Goal: Task Accomplishment & Management: Complete application form

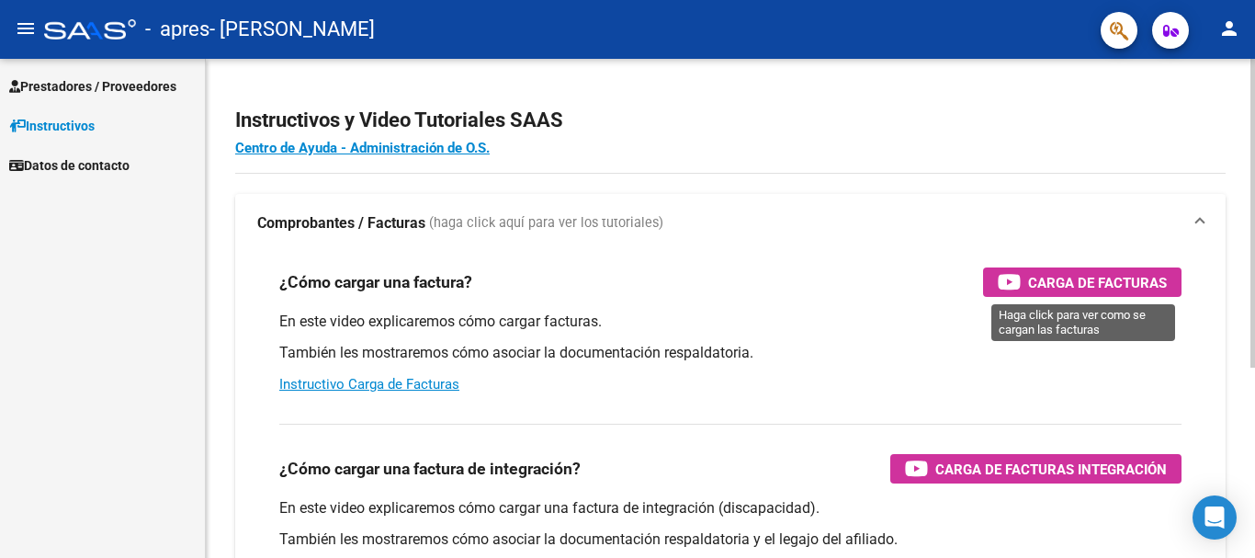
click at [1081, 279] on span "Carga de Facturas" at bounding box center [1097, 282] width 139 height 23
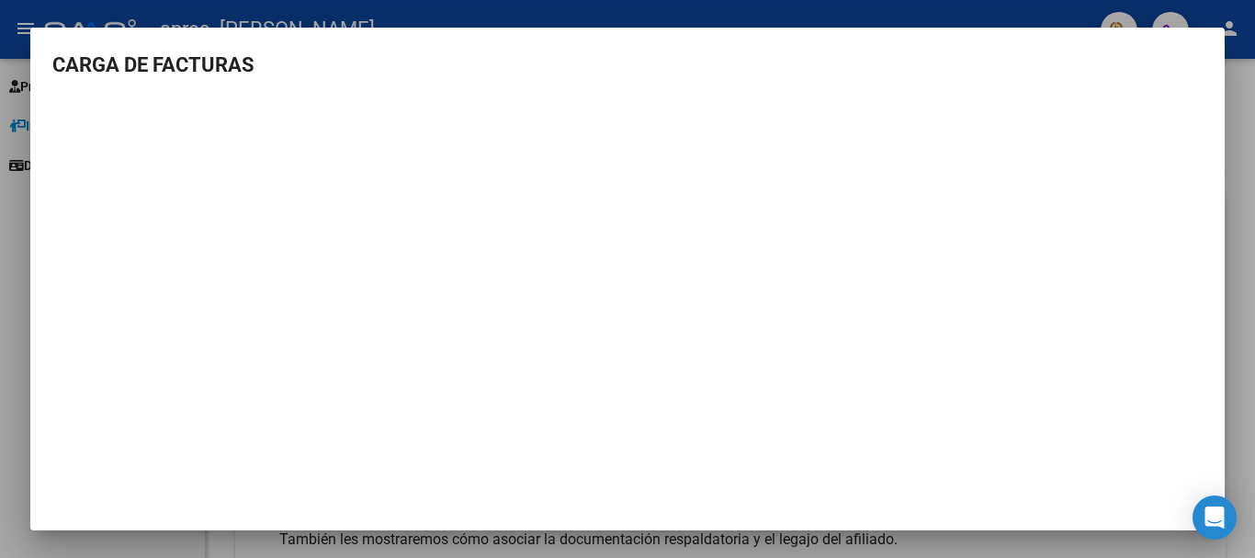
click at [83, 85] on mat-dialog-content "CARGA DE FACTURAS" at bounding box center [627, 282] width 1194 height 465
click at [0, 216] on div at bounding box center [627, 279] width 1255 height 558
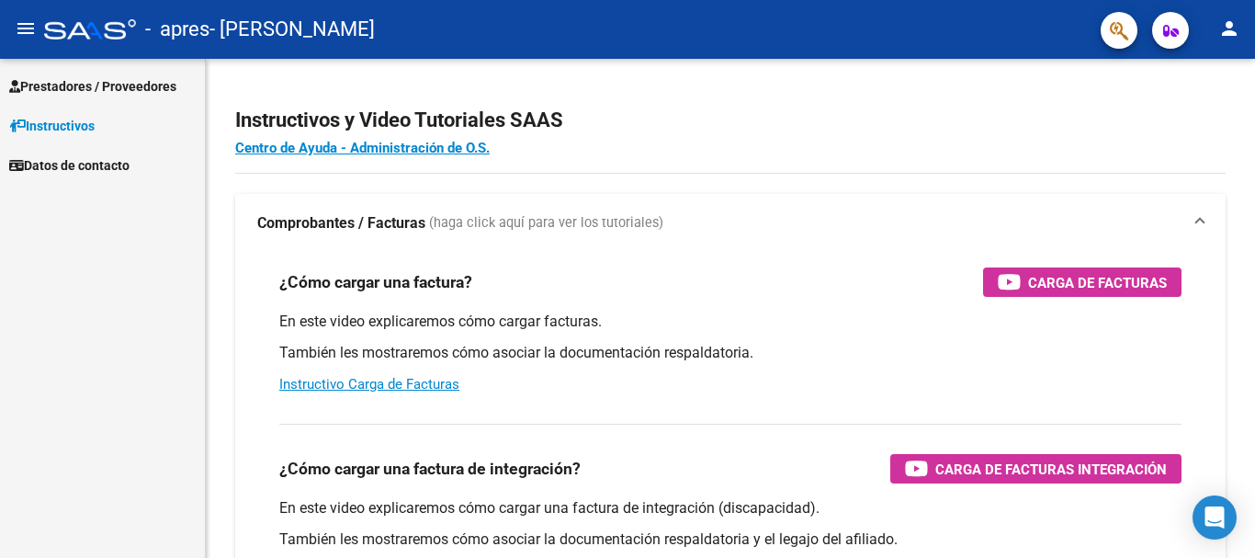
click at [92, 85] on span "Prestadores / Proveedores" at bounding box center [92, 86] width 167 height 20
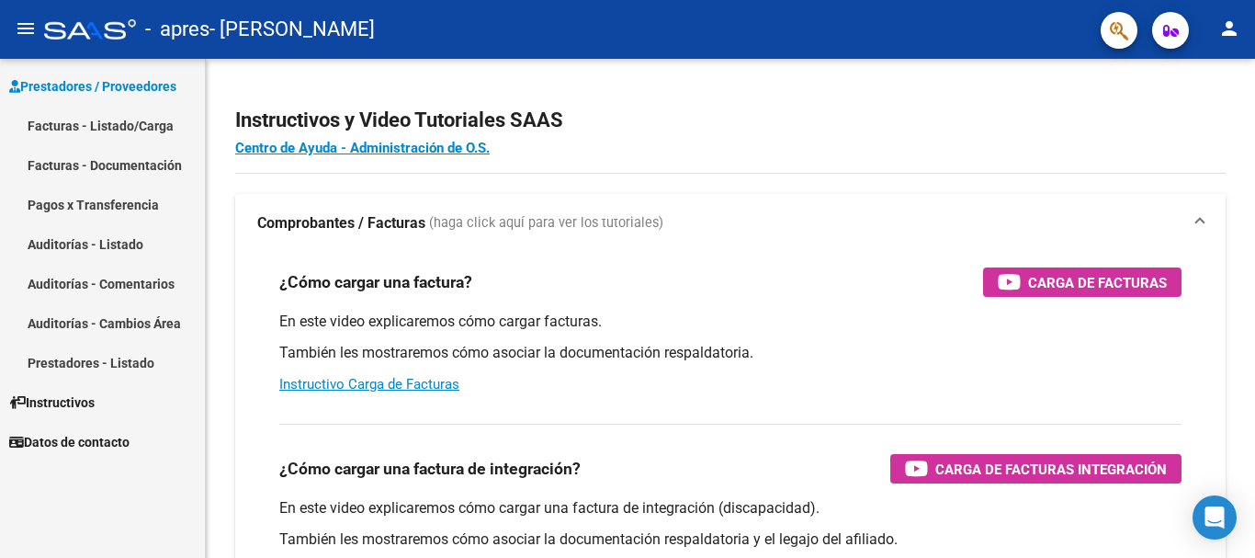
click at [160, 121] on link "Facturas - Listado/Carga" at bounding box center [102, 126] width 205 height 40
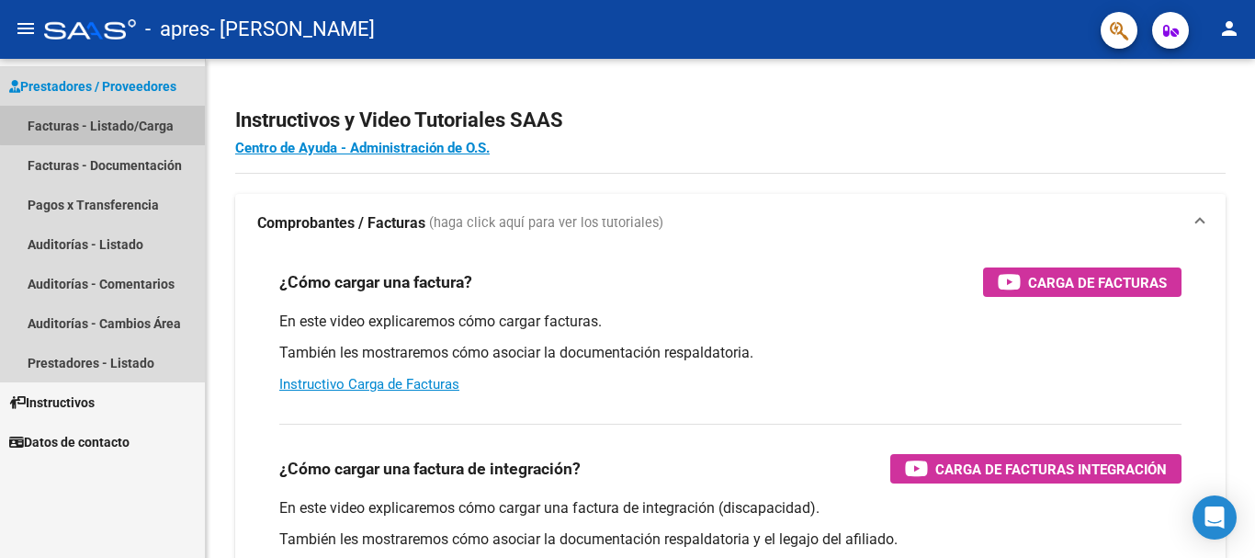
click at [160, 121] on link "Facturas - Listado/Carga" at bounding box center [102, 126] width 205 height 40
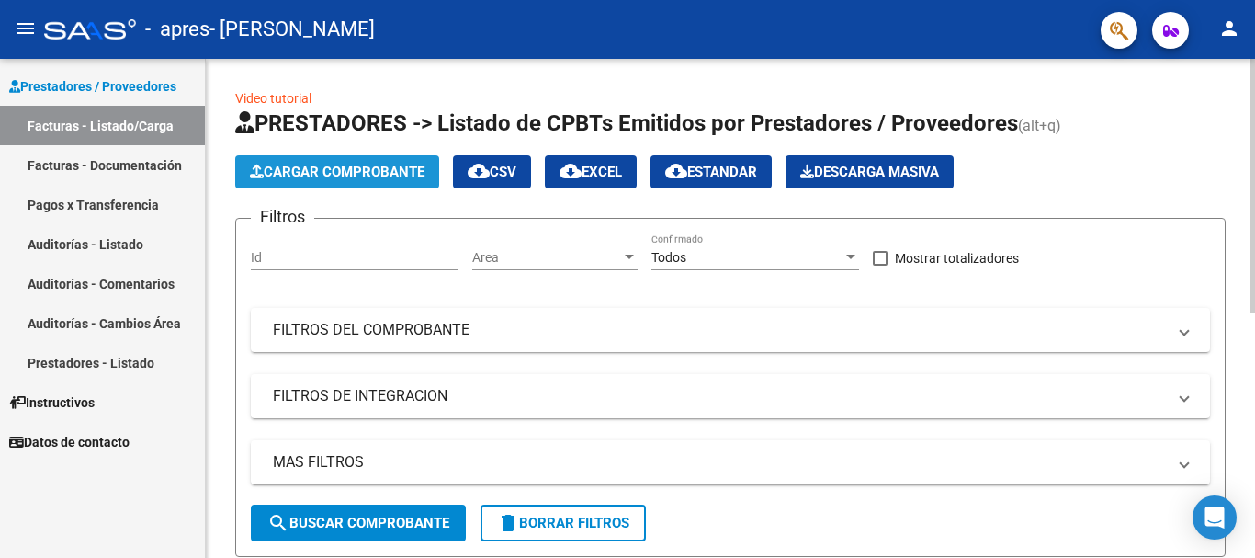
click at [380, 158] on button "Cargar Comprobante" at bounding box center [337, 171] width 204 height 33
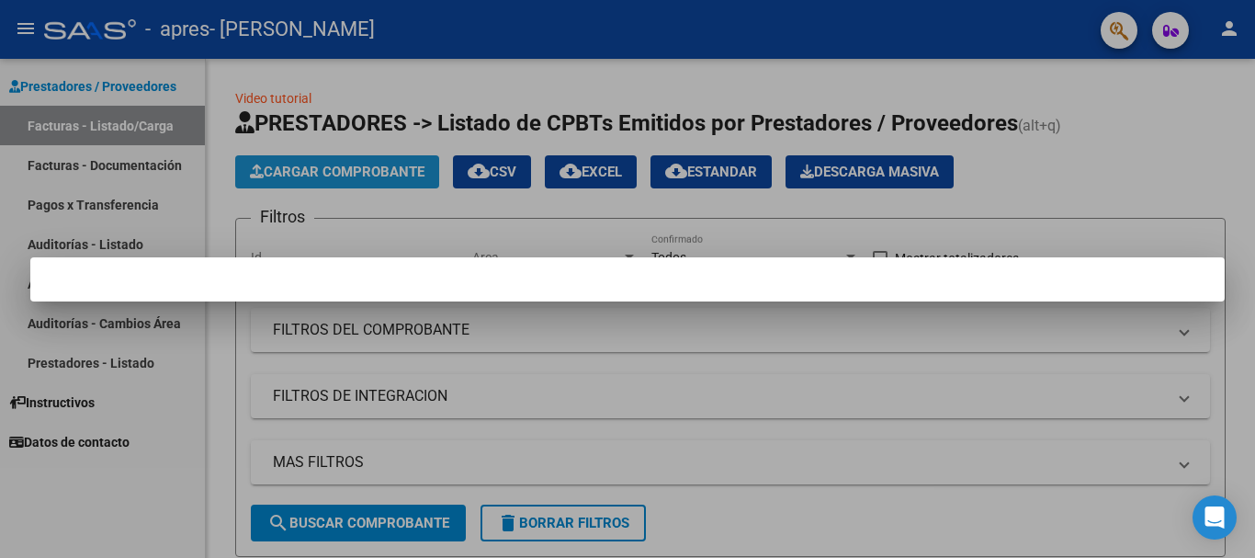
click at [348, 175] on div at bounding box center [627, 279] width 1255 height 558
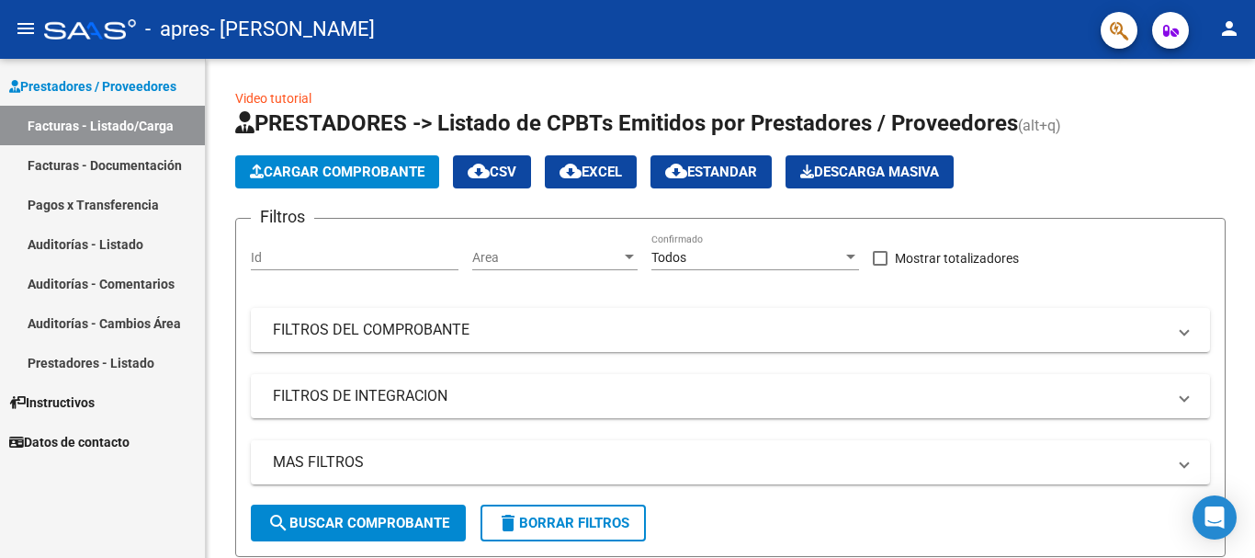
click at [348, 175] on span "Cargar Comprobante" at bounding box center [337, 172] width 175 height 17
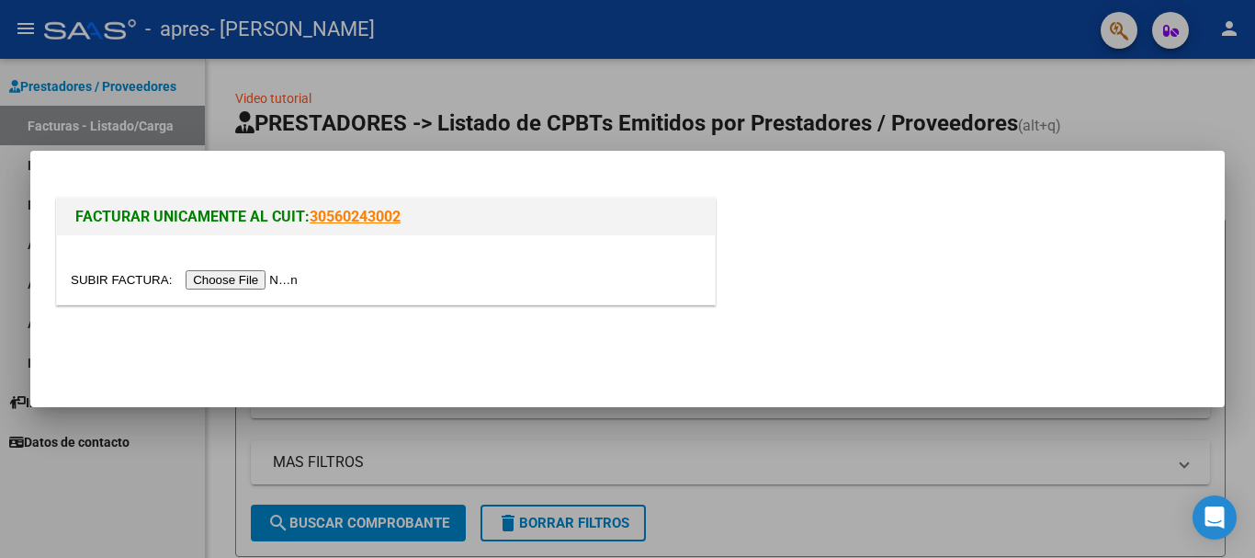
drag, startPoint x: 252, startPoint y: 283, endPoint x: 202, endPoint y: 326, distance: 65.8
click at [202, 326] on mat-dialog-actions at bounding box center [627, 350] width 1150 height 70
click at [303, 280] on input "file" at bounding box center [187, 279] width 232 height 19
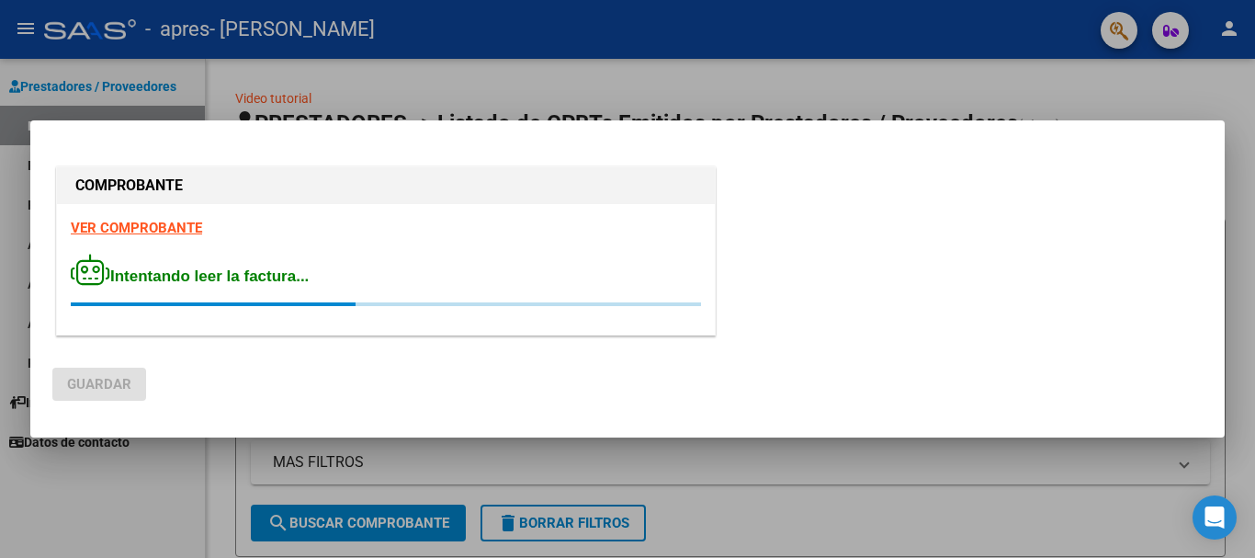
click at [493, 438] on mat-dialog-container "COMPROBANTE VER COMPROBANTE Intentando leer la factura... [GEOGRAPHIC_DATA]" at bounding box center [627, 279] width 1194 height 318
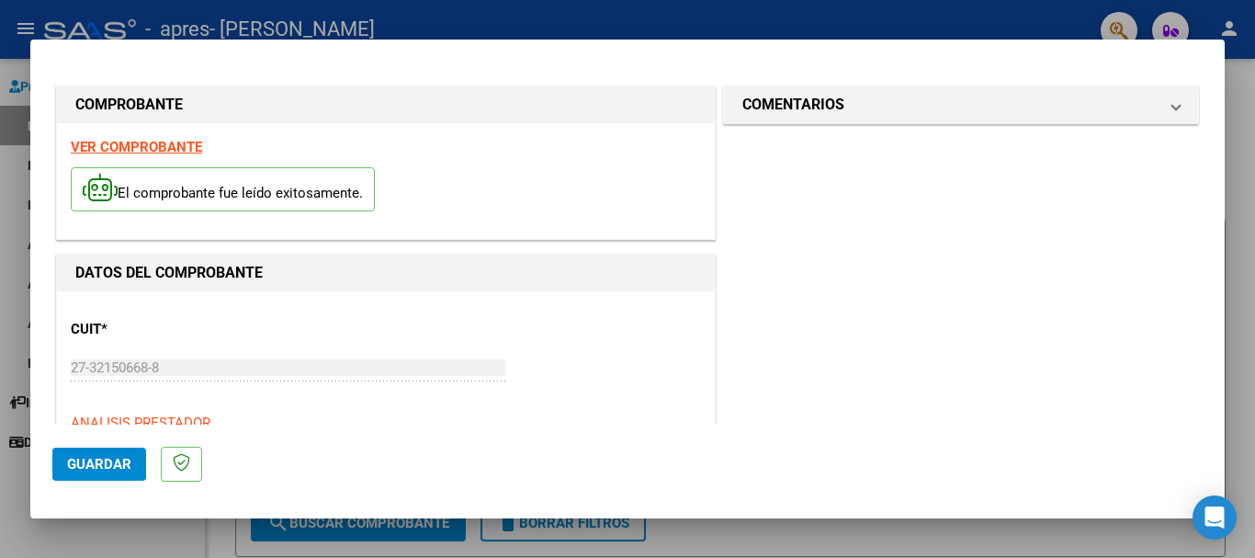
drag, startPoint x: 493, startPoint y: 443, endPoint x: 718, endPoint y: 421, distance: 226.2
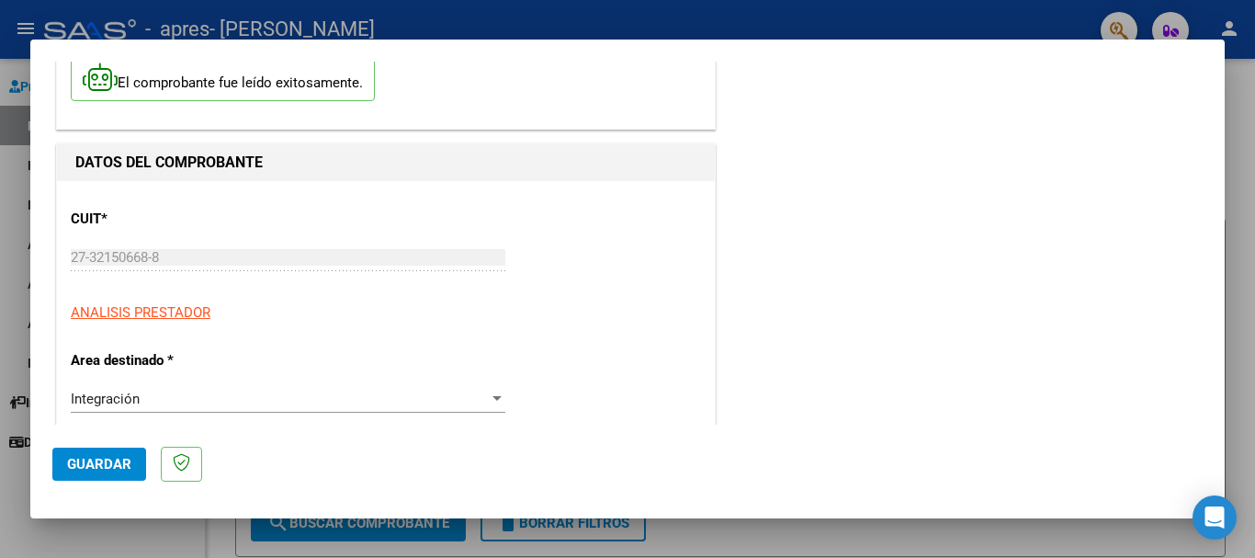
scroll to position [147, 0]
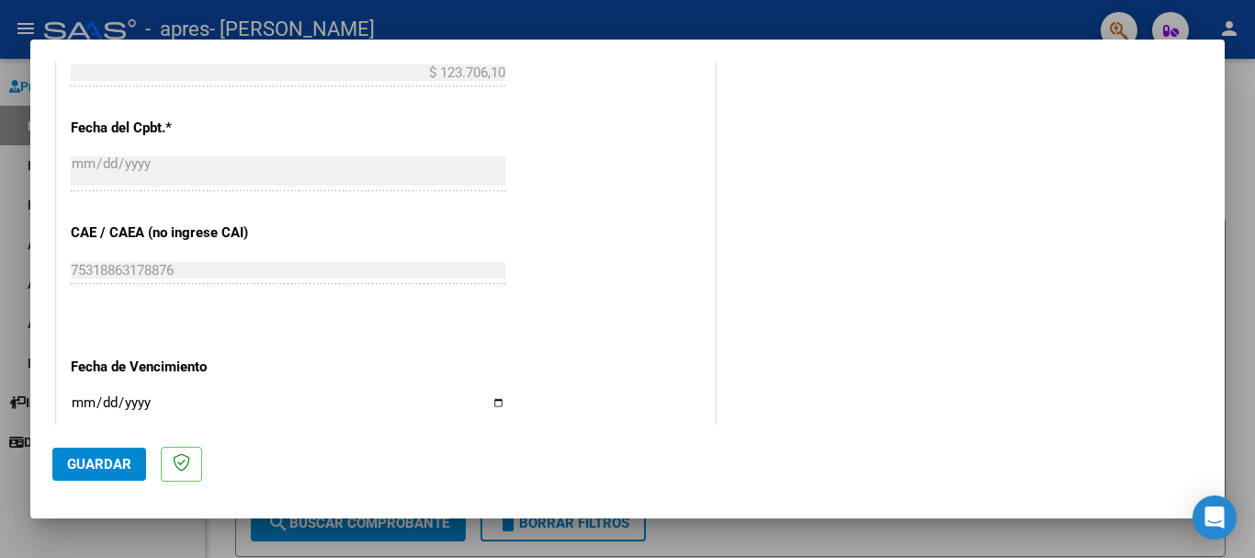
scroll to position [1029, 0]
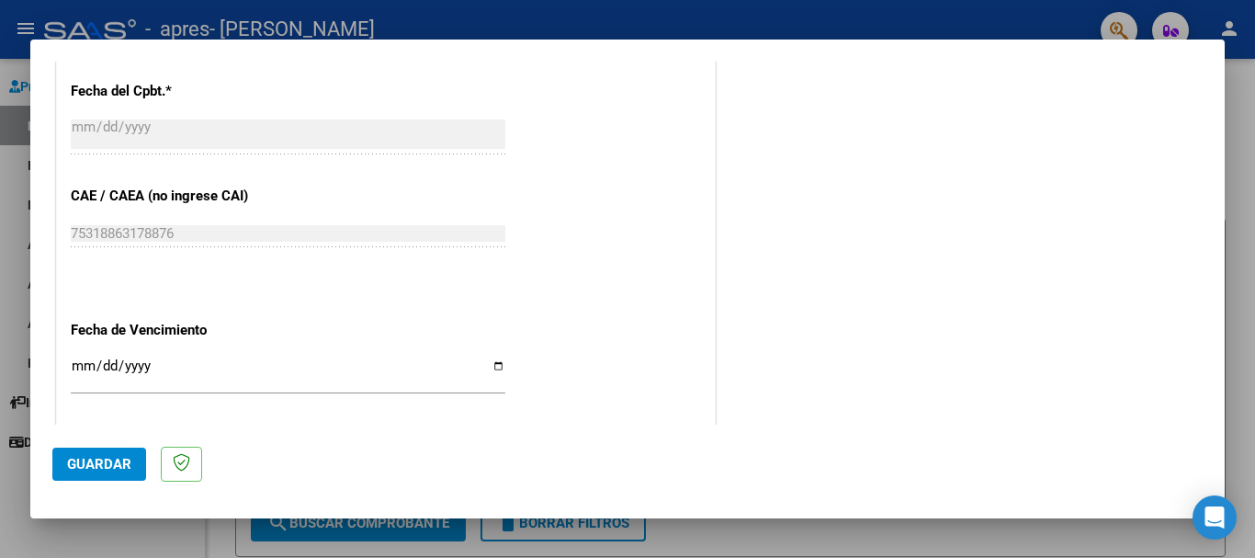
click at [80, 356] on div "Ingresar la fecha" at bounding box center [288, 375] width 435 height 40
type input "[DATE]"
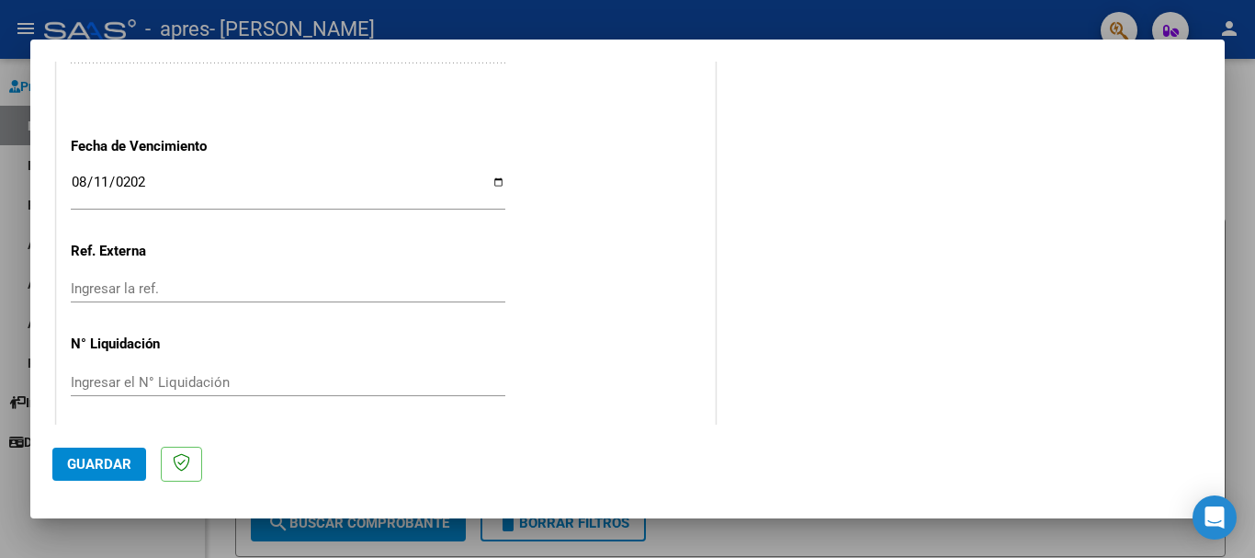
scroll to position [1219, 0]
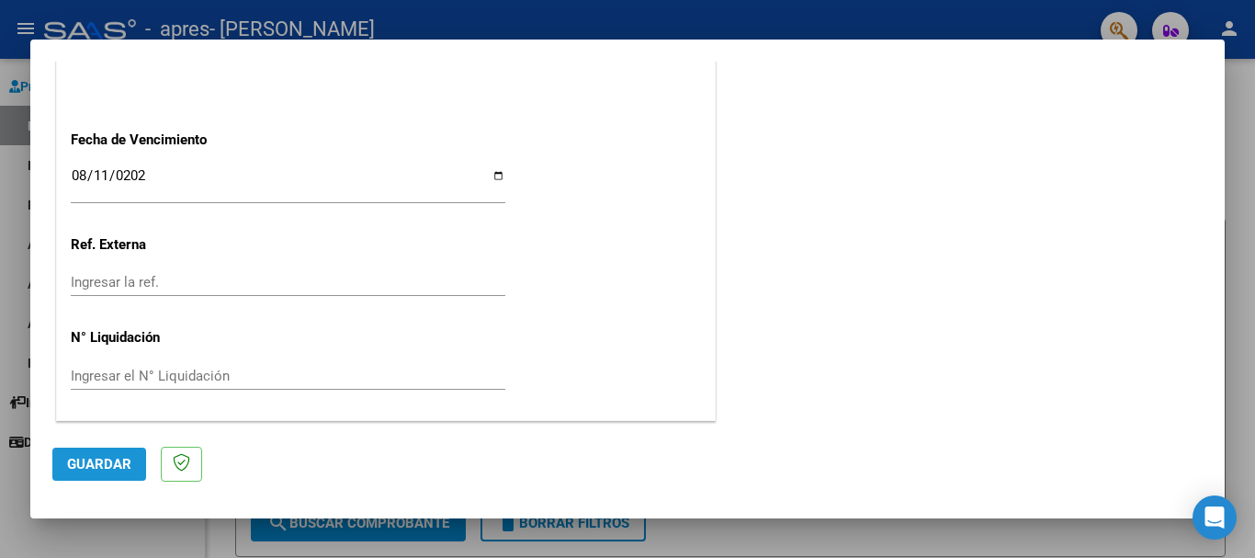
click at [122, 469] on span "Guardar" at bounding box center [99, 464] width 64 height 17
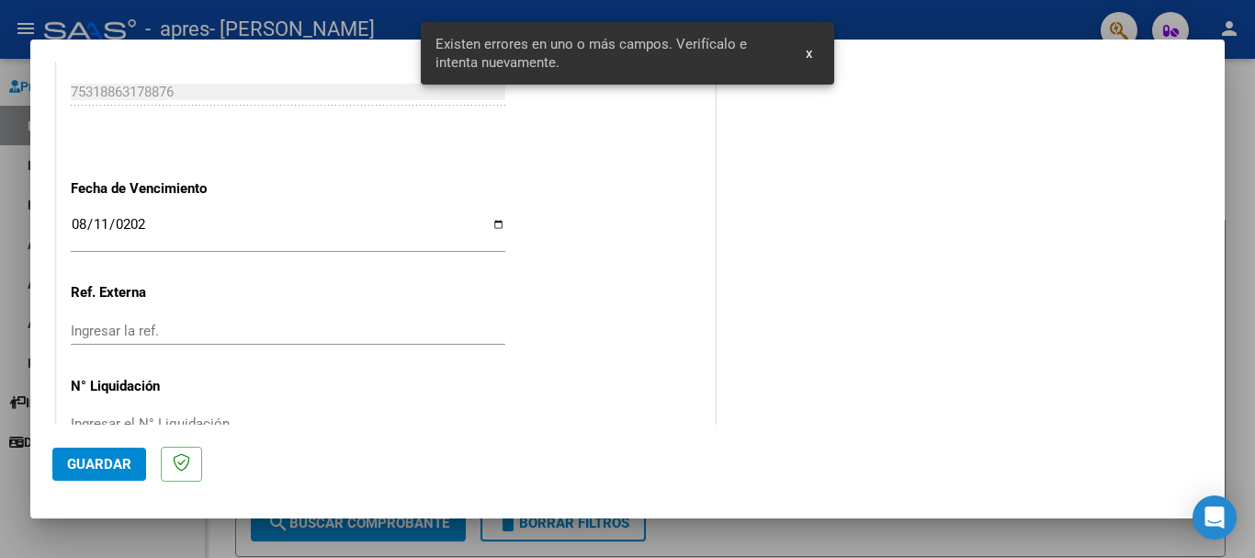
scroll to position [424, 0]
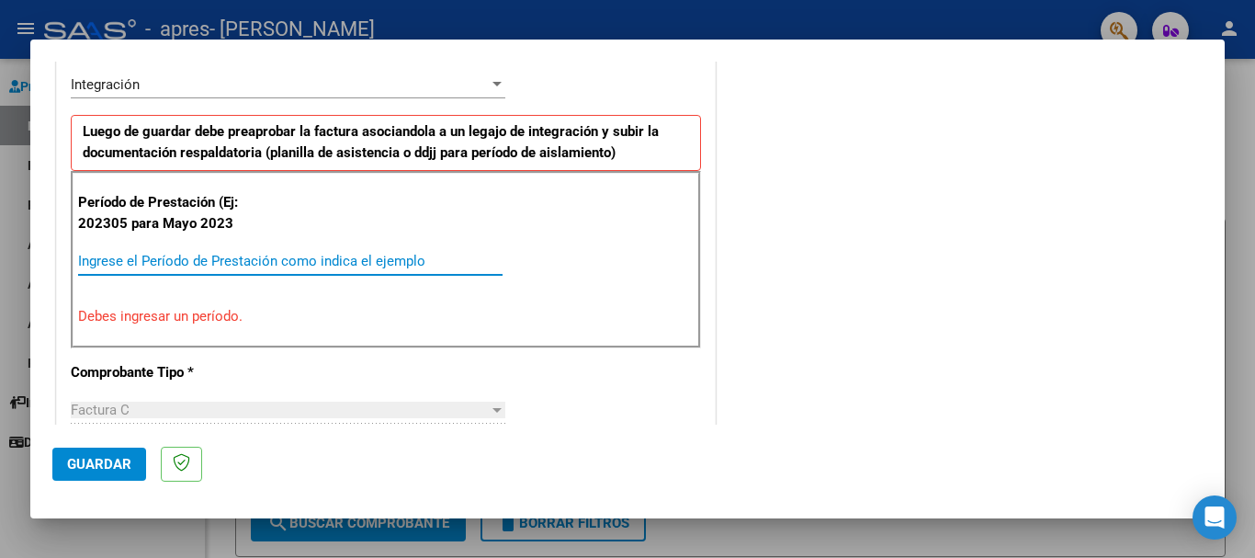
click at [162, 265] on input "Ingrese el Período de Prestación como indica el ejemplo" at bounding box center [290, 261] width 424 height 17
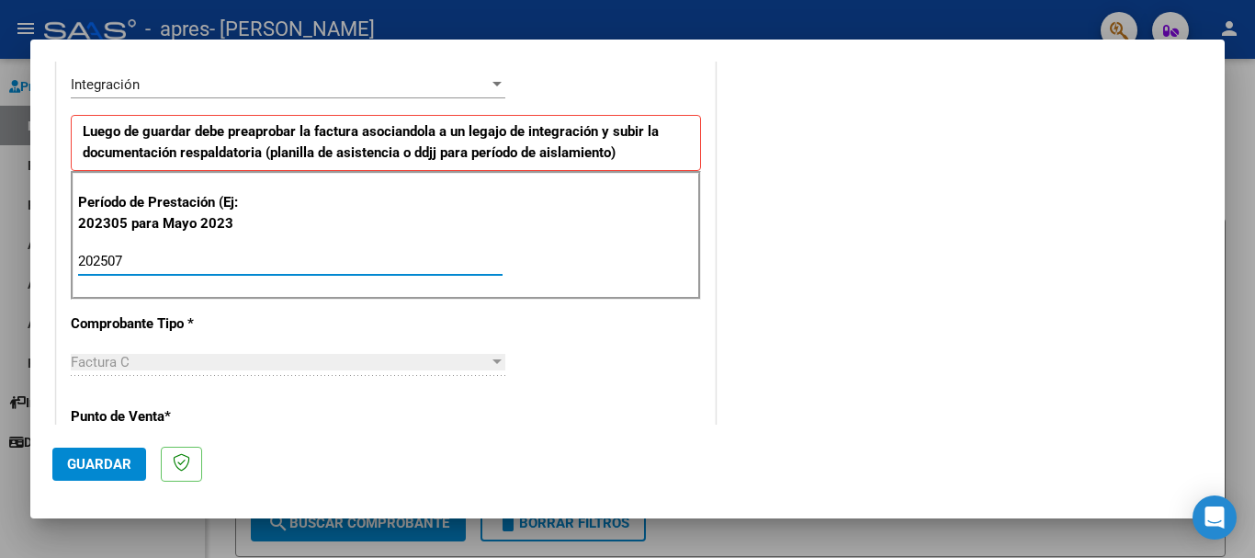
type input "202507"
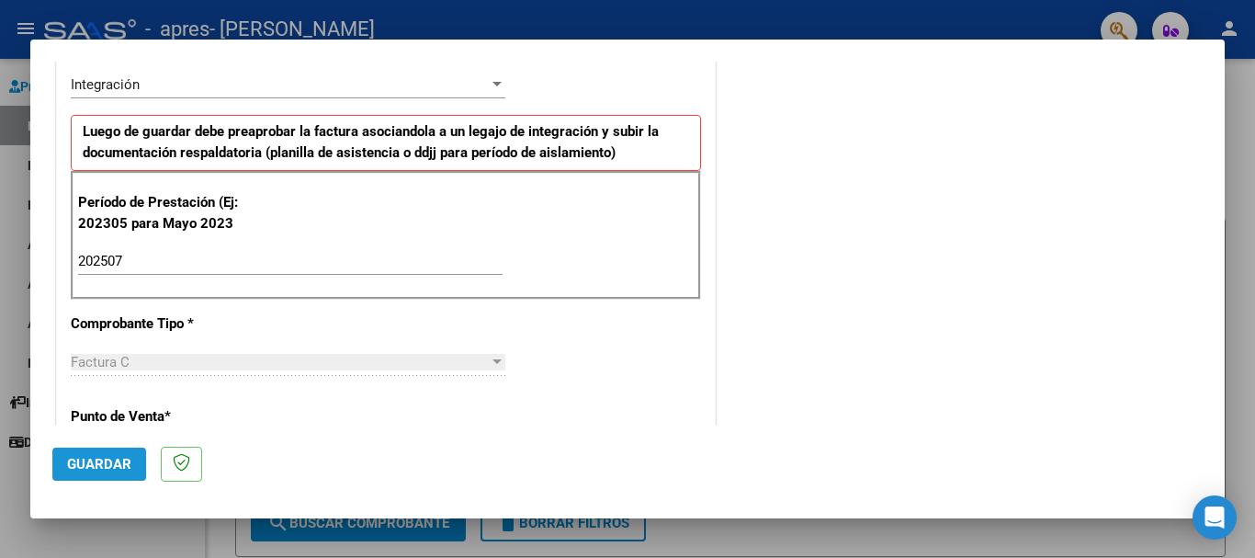
click at [96, 454] on button "Guardar" at bounding box center [99, 463] width 94 height 33
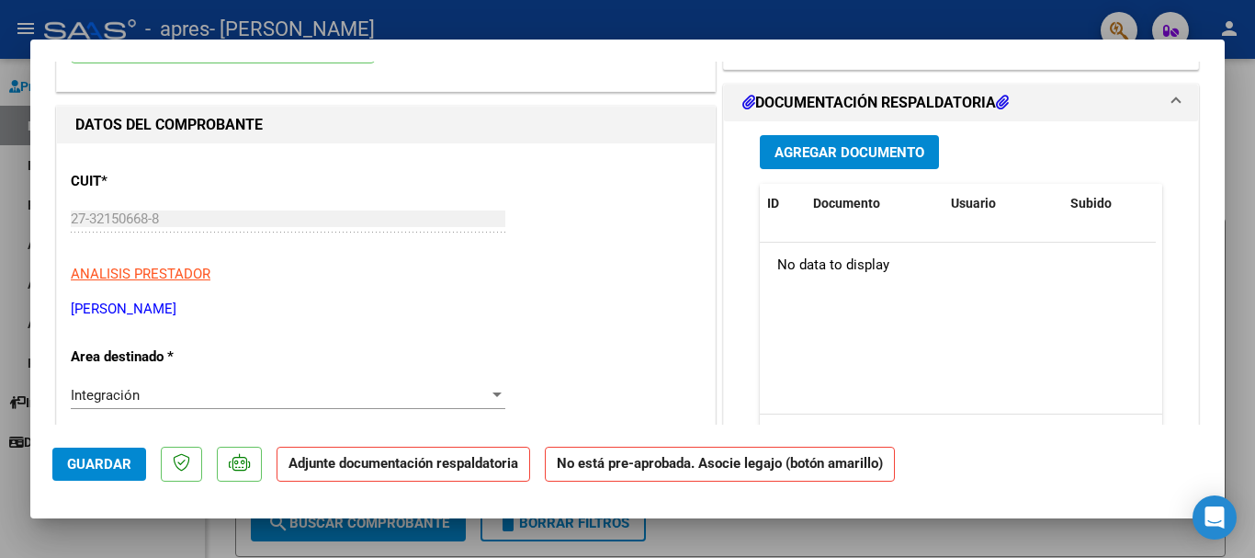
scroll to position [110, 0]
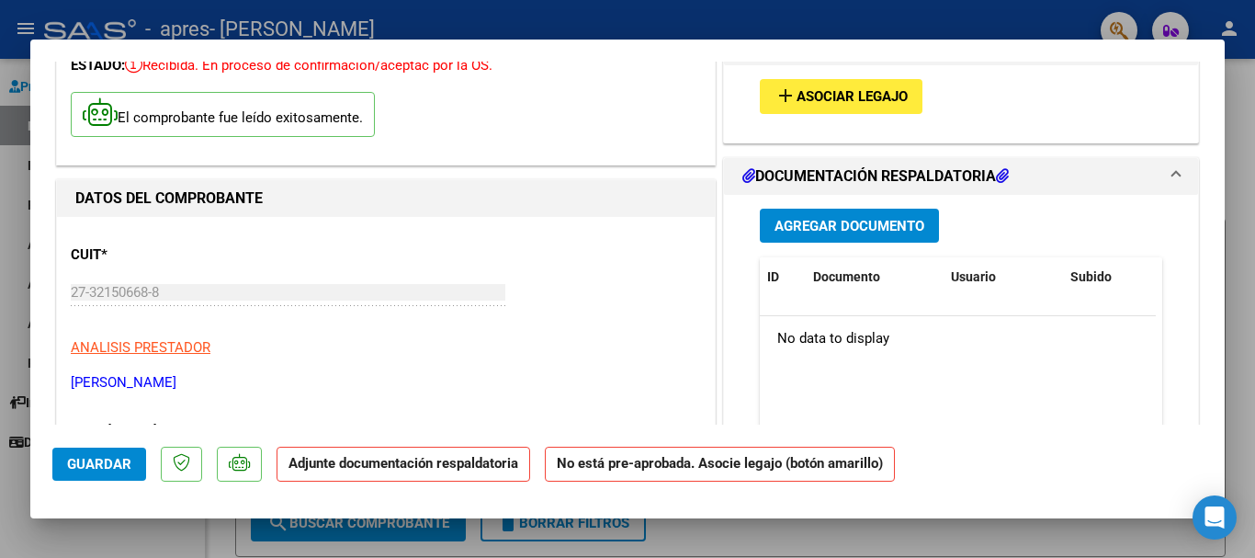
click at [827, 65] on mat-expansion-panel-header "PREAPROBACIÓN PARA INTEGRACION" at bounding box center [961, 46] width 474 height 37
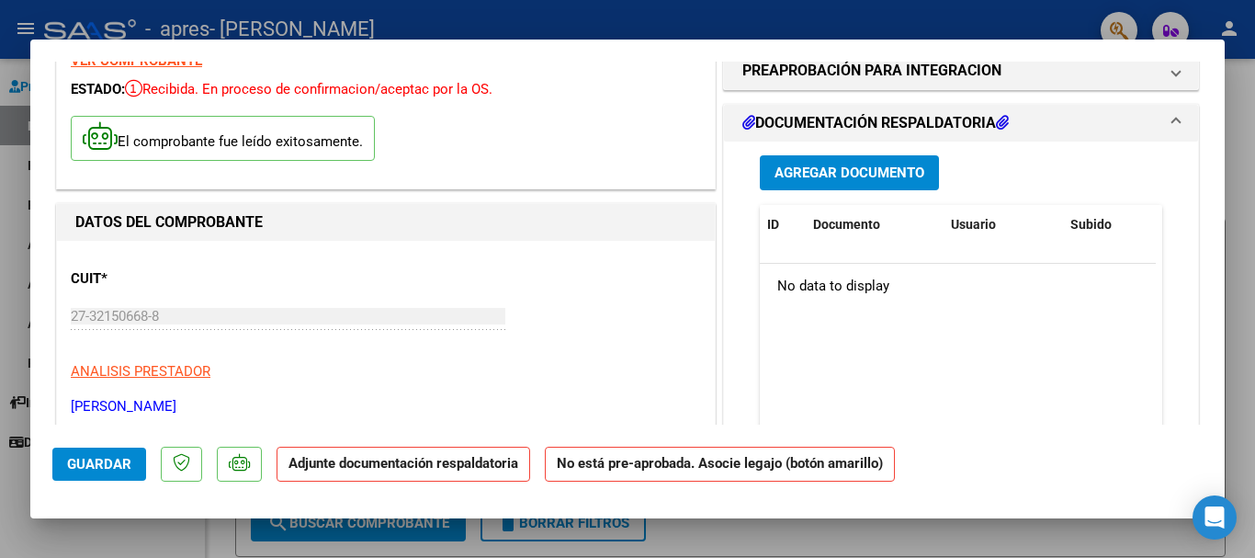
click at [795, 295] on div "No data to display" at bounding box center [958, 287] width 396 height 46
click at [868, 182] on button "Agregar Documento" at bounding box center [849, 172] width 179 height 34
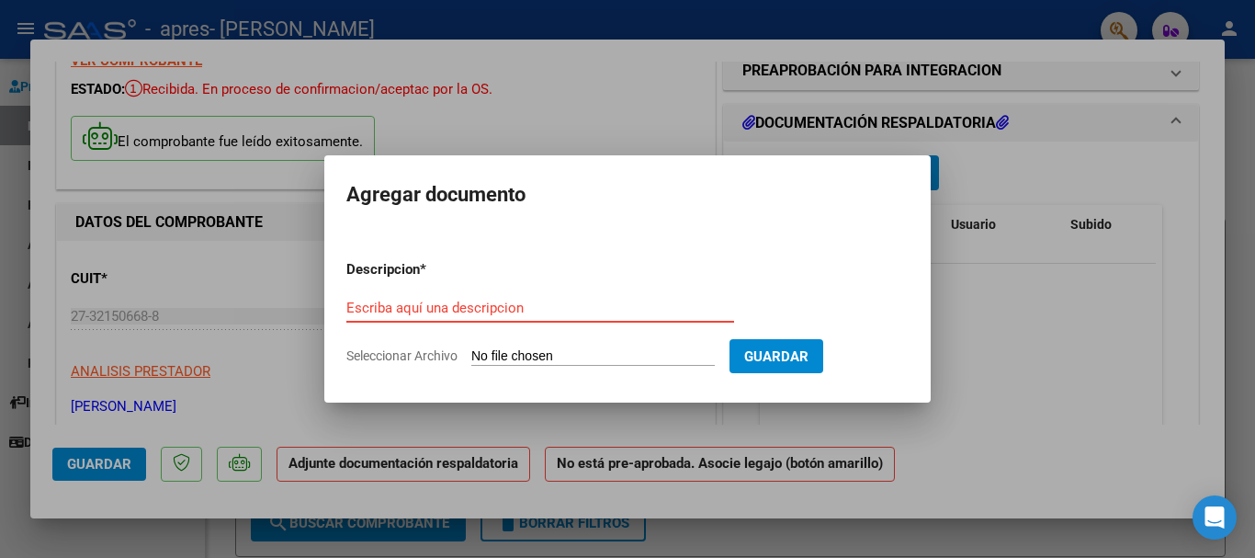
click at [504, 302] on input "Escriba aquí una descripcion" at bounding box center [540, 307] width 388 height 17
click at [570, 350] on input "Seleccionar Archivo" at bounding box center [592, 356] width 243 height 17
type input "C:\fakepath\apres planilla julio.pdf"
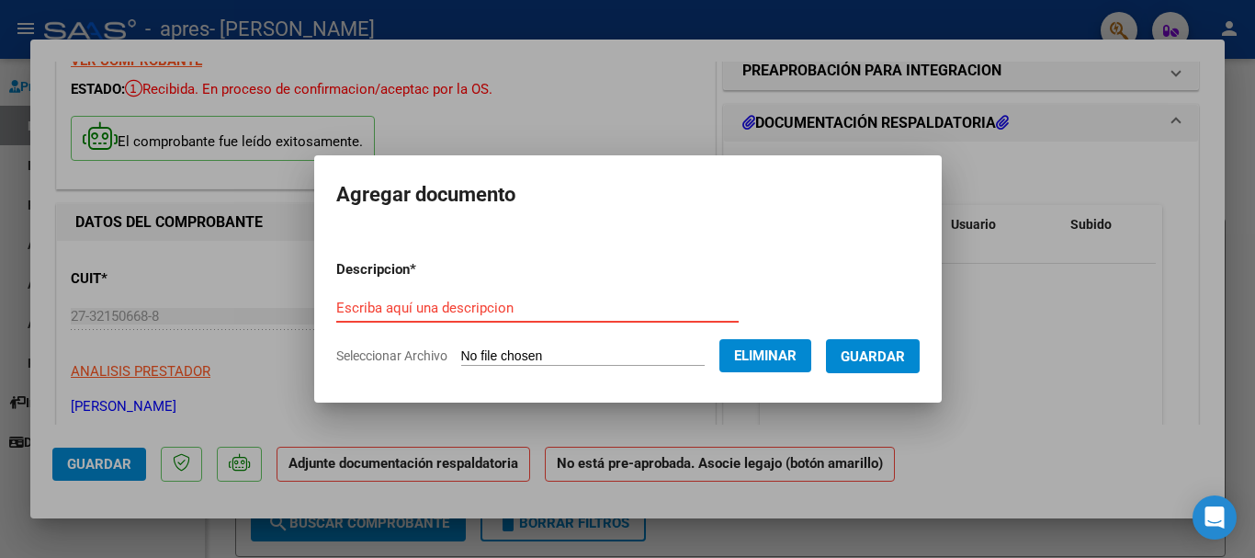
click at [427, 308] on input "Escriba aquí una descripcion" at bounding box center [537, 307] width 402 height 17
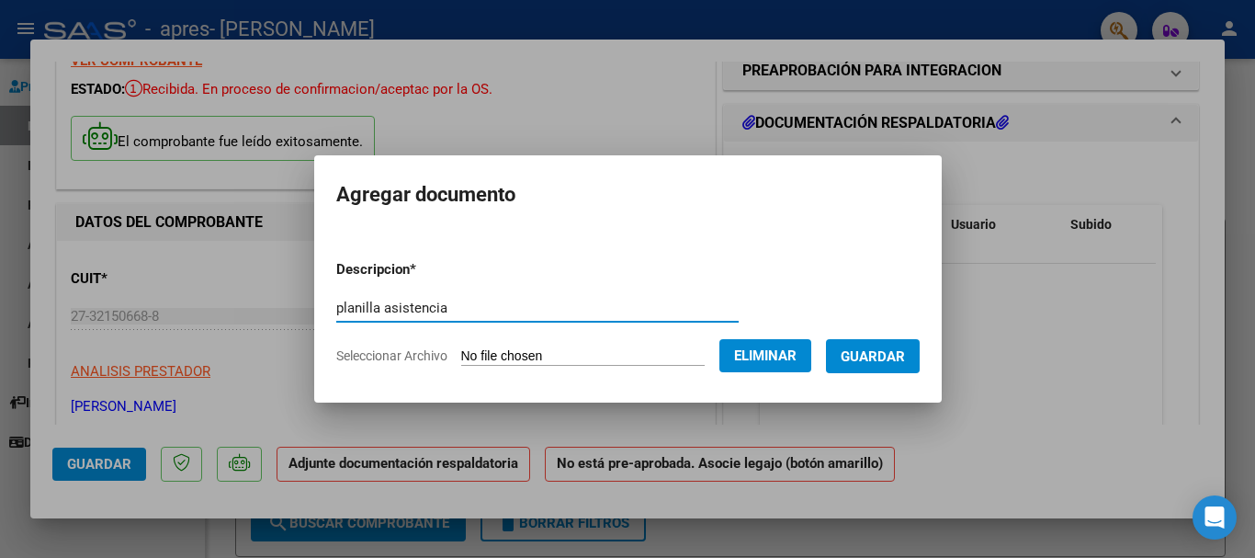
type input "planilla asistencia"
click at [882, 353] on span "Guardar" at bounding box center [873, 356] width 64 height 17
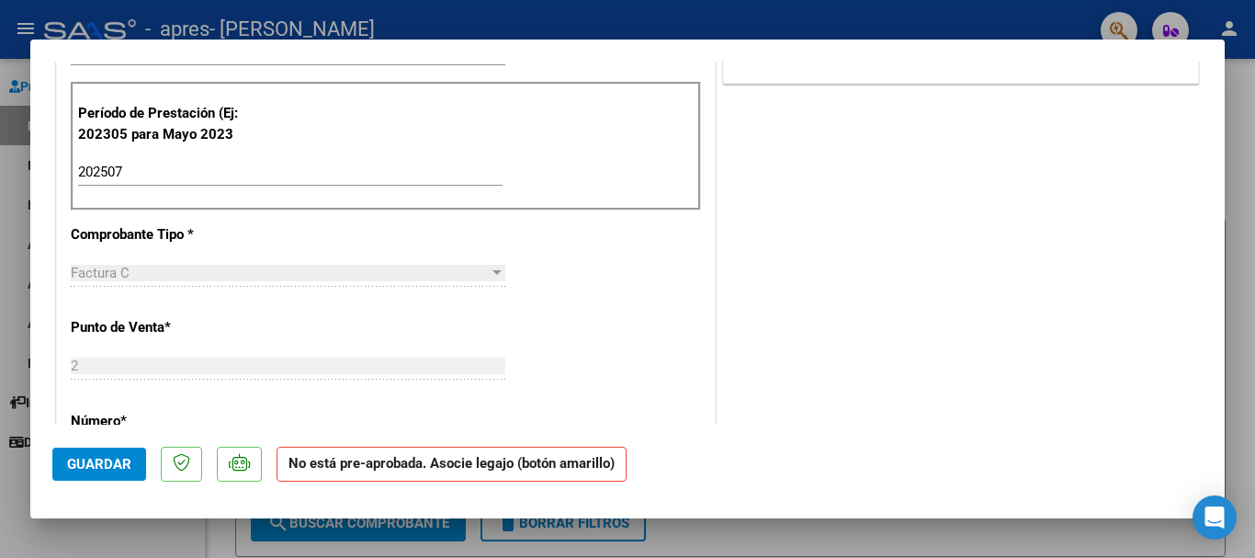
scroll to position [564, 0]
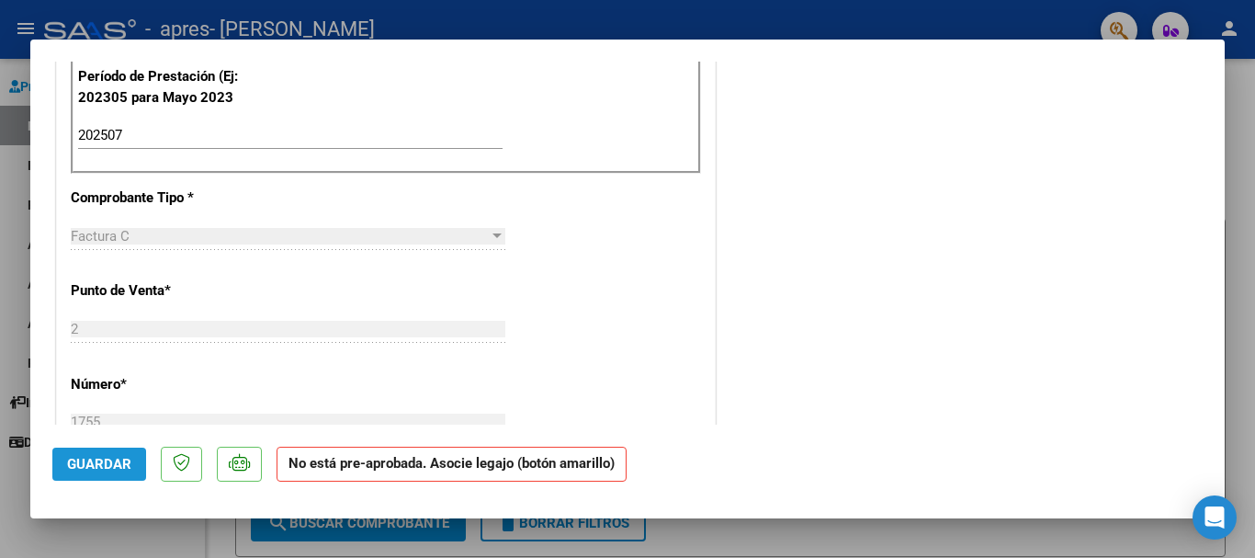
click at [107, 461] on span "Guardar" at bounding box center [99, 464] width 64 height 17
click at [1173, 252] on div "COMENTARIOS Comentarios del Prestador / Gerenciador: PREAPROBACIÓN PARA INTEGRA…" at bounding box center [960, 306] width 483 height 1576
click at [86, 457] on span "Guardar" at bounding box center [99, 464] width 64 height 17
